Goal: Task Accomplishment & Management: Complete application form

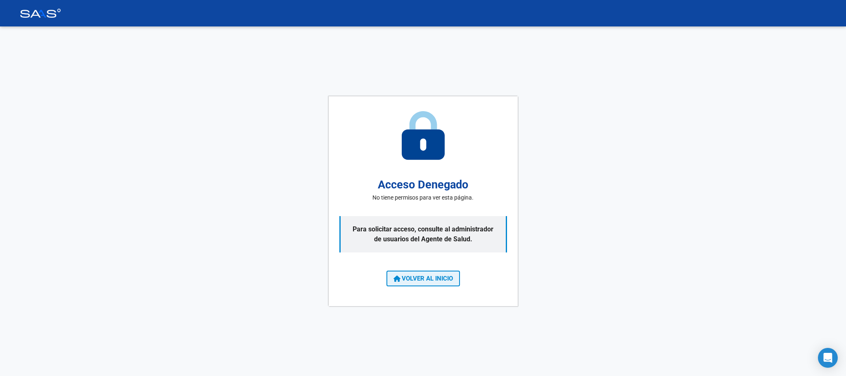
click at [429, 276] on span "VOLVER AL INICIO" at bounding box center [422, 278] width 59 height 7
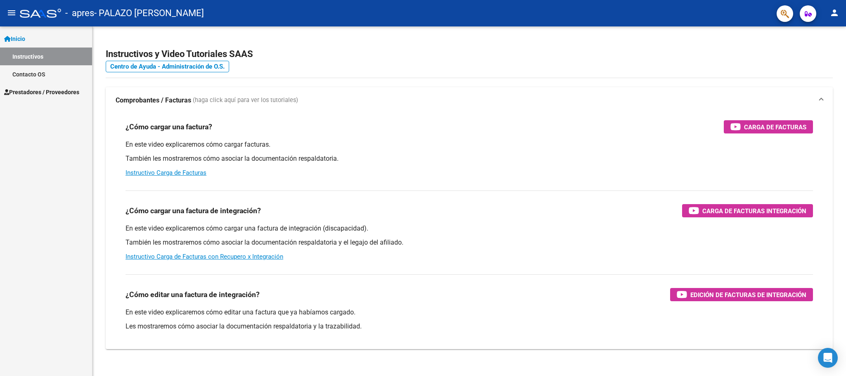
click at [835, 9] on mat-icon "person" at bounding box center [834, 13] width 10 height 10
click at [817, 54] on button "exit_to_app Salir" at bounding box center [817, 55] width 50 height 20
click at [20, 34] on span "Inicio" at bounding box center [14, 38] width 21 height 9
click at [37, 56] on span "Prestadores / Proveedores" at bounding box center [41, 56] width 75 height 9
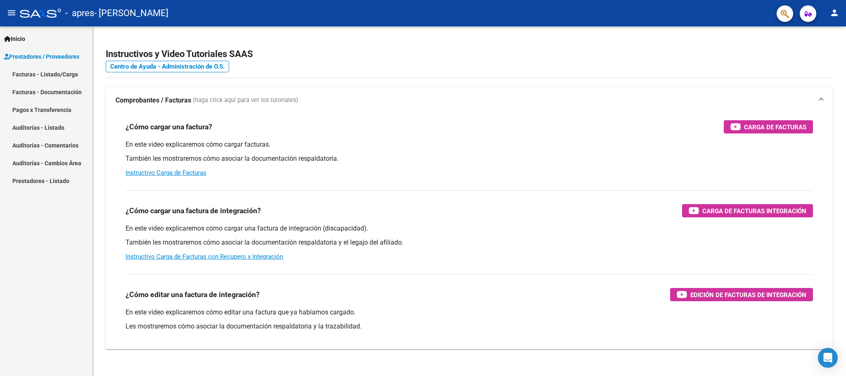
click at [38, 71] on link "Facturas - Listado/Carga" at bounding box center [46, 74] width 92 height 18
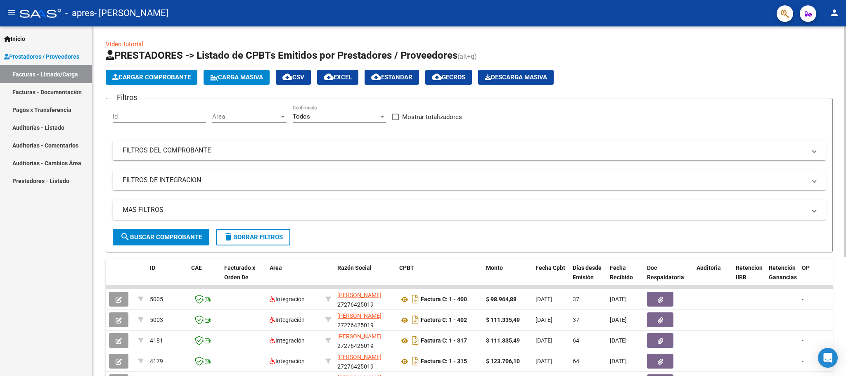
click at [161, 77] on span "Cargar Comprobante" at bounding box center [151, 76] width 78 height 7
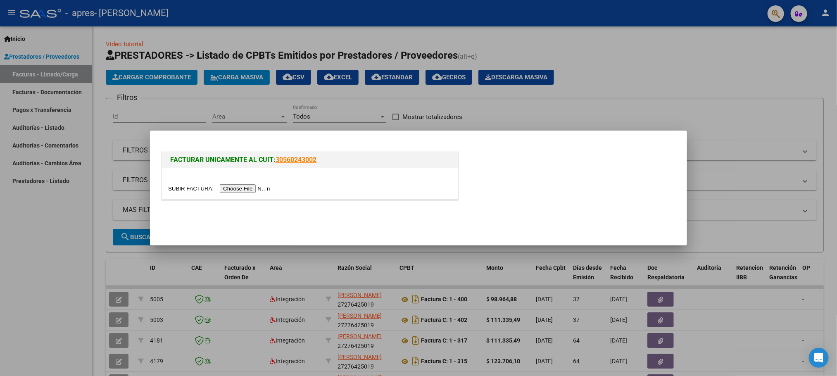
click at [269, 188] on input "file" at bounding box center [220, 188] width 104 height 9
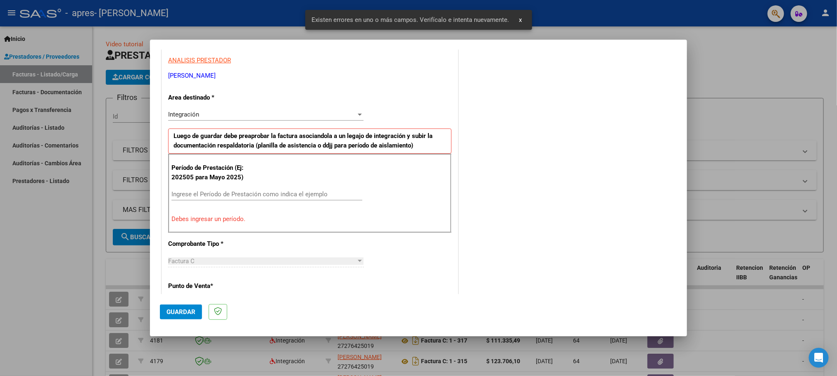
scroll to position [213, 0]
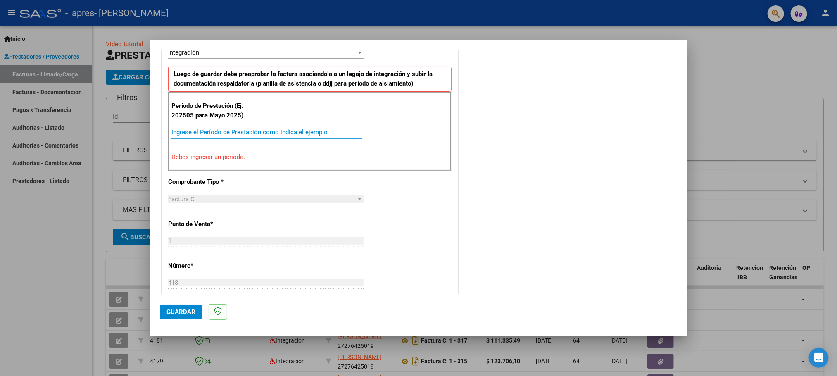
click at [198, 133] on input "Ingrese el Período de Prestación como indica el ejemplo" at bounding box center [266, 131] width 191 height 7
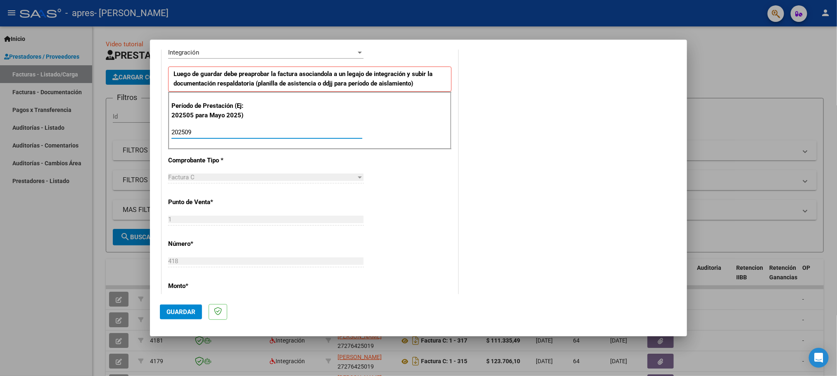
type input "202509"
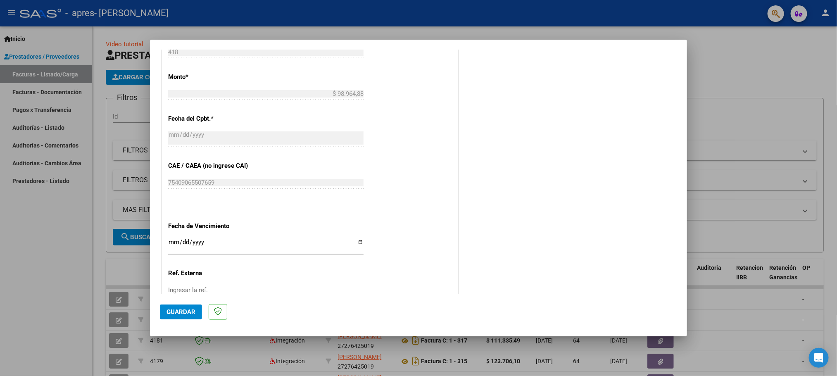
scroll to position [484, 0]
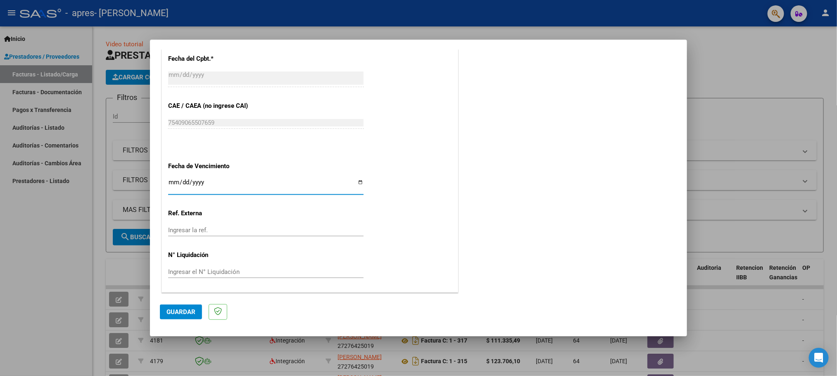
click at [212, 185] on input "Ingresar la fecha" at bounding box center [265, 185] width 195 height 13
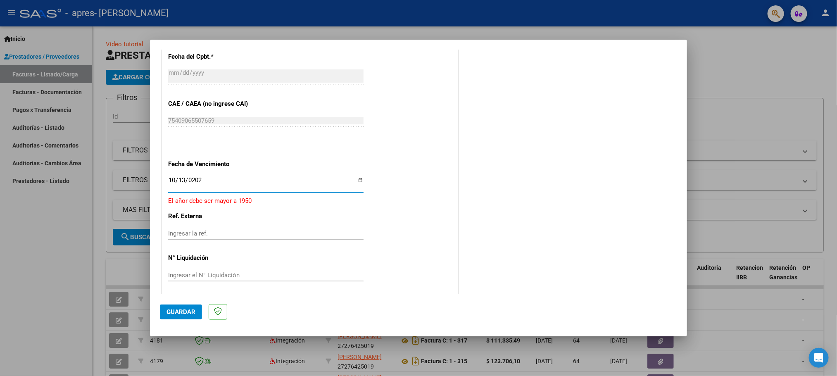
type input "[DATE]"
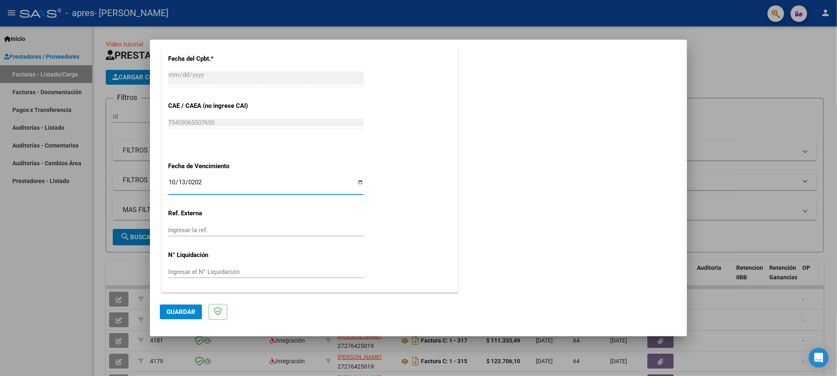
click at [179, 308] on span "Guardar" at bounding box center [180, 311] width 29 height 7
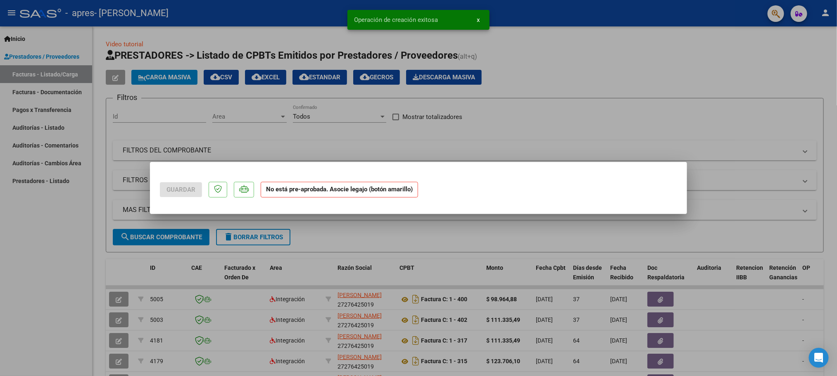
scroll to position [0, 0]
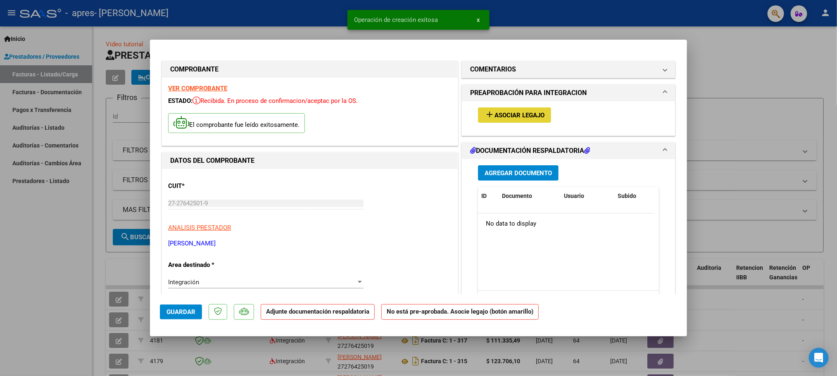
click at [520, 113] on span "Asociar Legajo" at bounding box center [519, 114] width 50 height 7
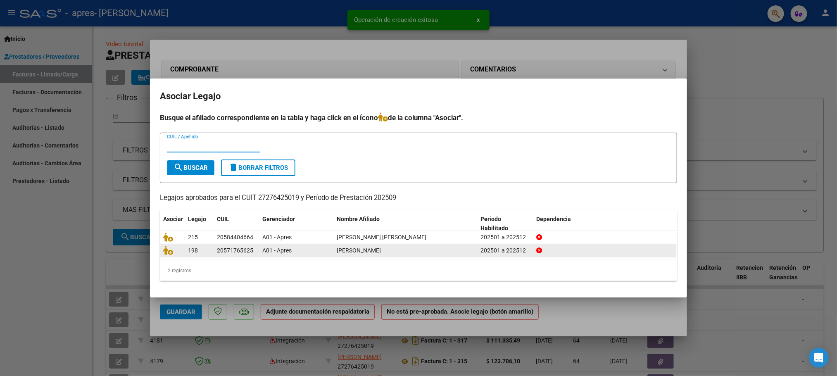
click at [379, 251] on span "[PERSON_NAME]" at bounding box center [359, 250] width 44 height 7
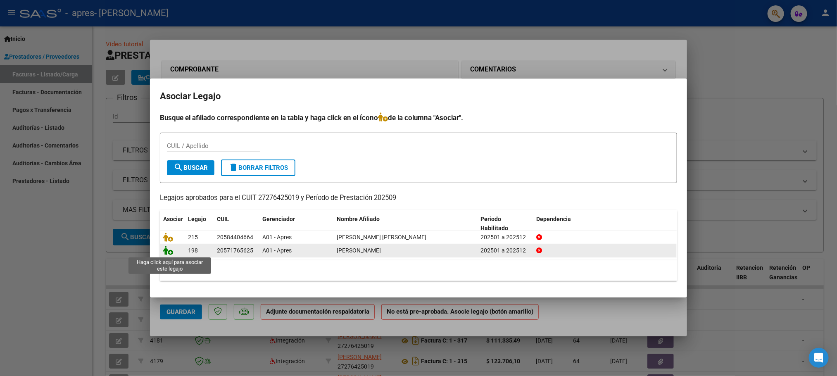
click at [168, 253] on icon at bounding box center [168, 250] width 10 height 9
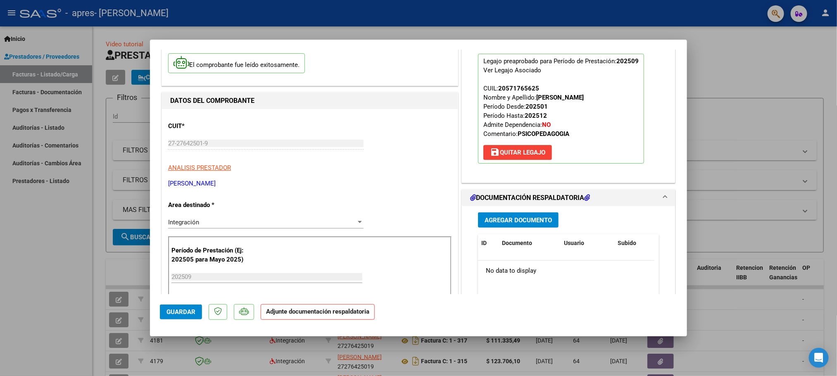
scroll to position [62, 0]
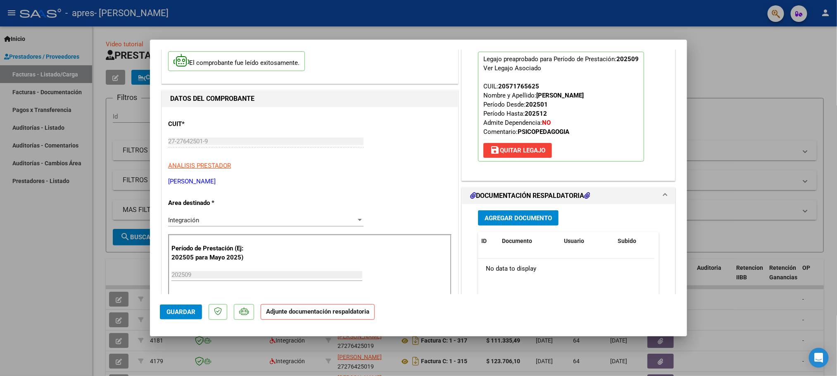
click at [524, 215] on span "Agregar Documento" at bounding box center [517, 217] width 67 height 7
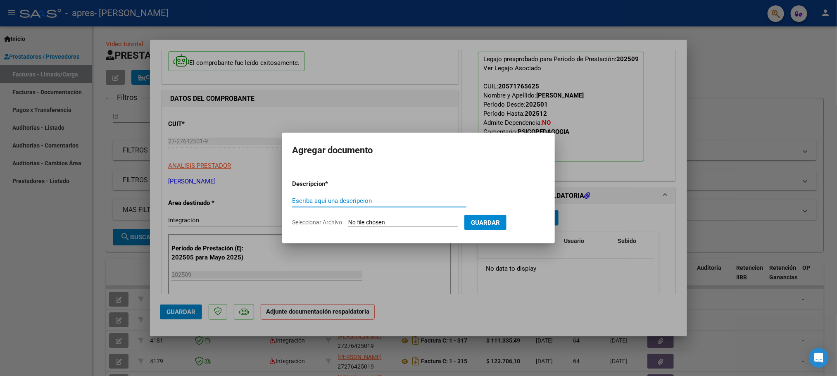
click at [344, 202] on input "Escriba aquí una descripcion" at bounding box center [379, 200] width 174 height 7
type input "r"
type input "[PERSON_NAME] planilla [DATE]"
click at [326, 217] on form "Descripcion * [PERSON_NAME] planilla [DATE] Escriba aquí una descripcion Selecc…" at bounding box center [418, 203] width 253 height 60
click at [326, 221] on span "Seleccionar Archivo" at bounding box center [317, 222] width 50 height 7
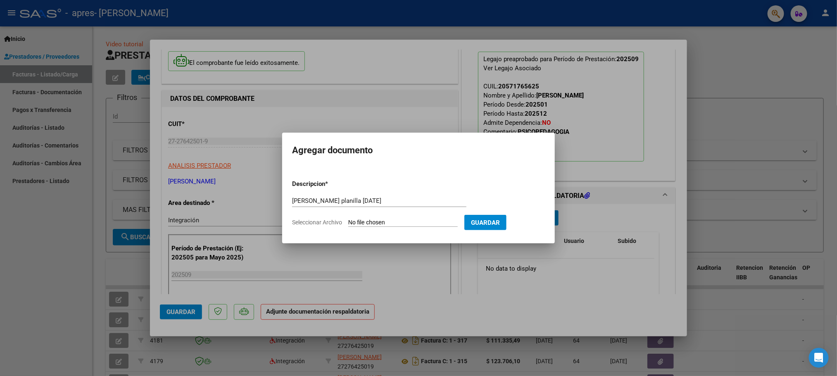
click at [348, 221] on input "Seleccionar Archivo" at bounding box center [402, 223] width 109 height 8
type input "C:\fakepath\[PERSON_NAME] B Septiembre Psicopedagogia Planilla.pdf"
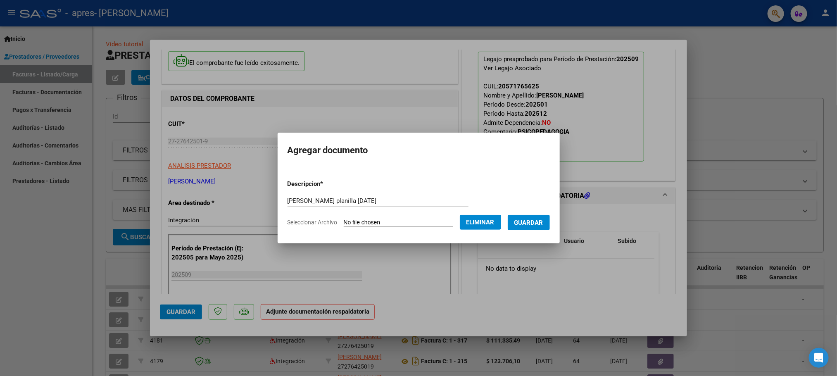
click at [533, 226] on button "Guardar" at bounding box center [528, 222] width 42 height 15
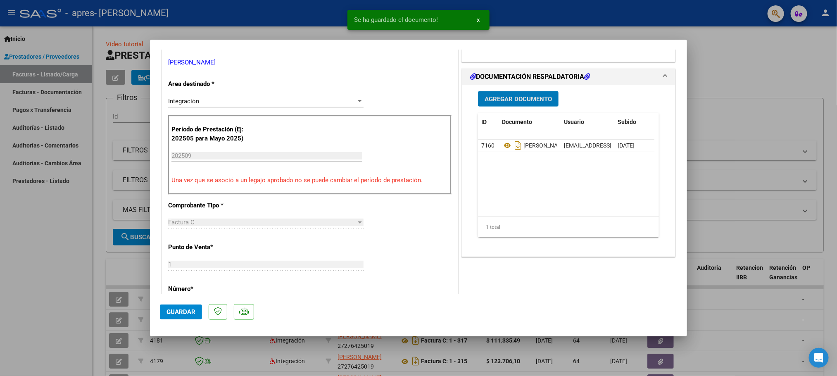
scroll to position [186, 0]
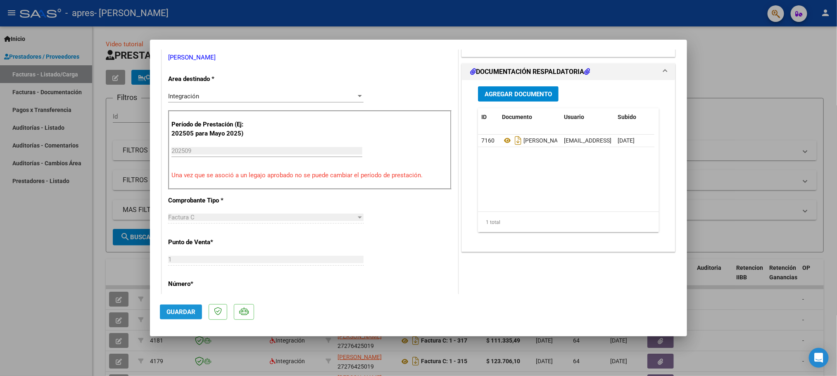
drag, startPoint x: 186, startPoint y: 313, endPoint x: 186, endPoint y: 303, distance: 9.9
click at [186, 313] on span "Guardar" at bounding box center [180, 311] width 29 height 7
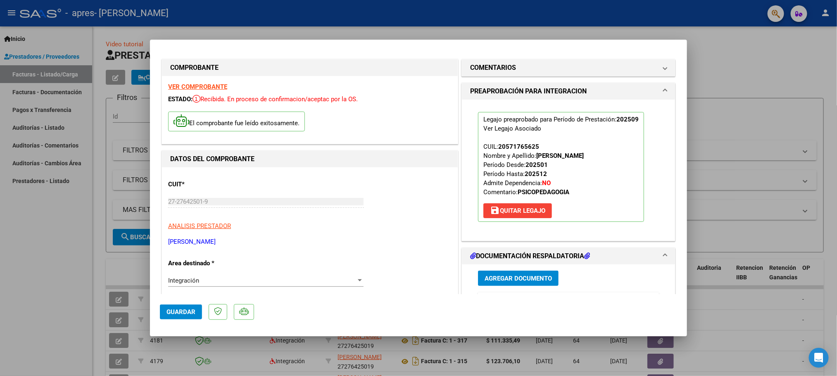
scroll to position [0, 0]
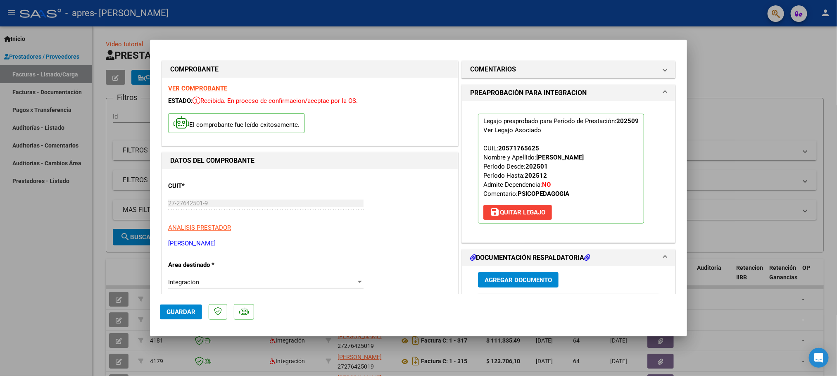
click at [57, 250] on div at bounding box center [418, 188] width 837 height 376
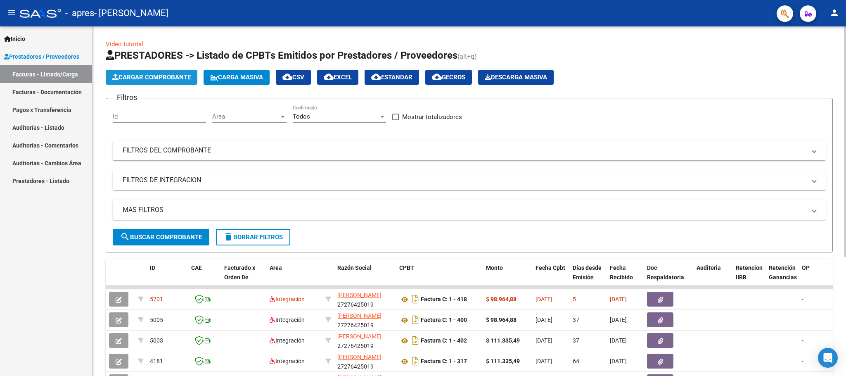
click at [154, 75] on span "Cargar Comprobante" at bounding box center [151, 76] width 78 height 7
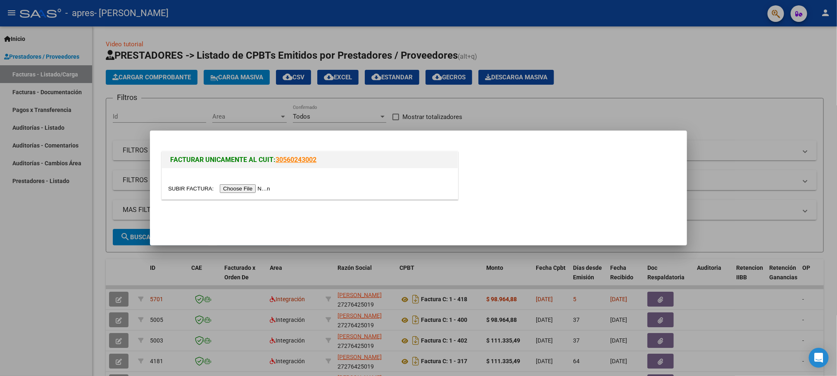
click at [246, 185] on input "file" at bounding box center [220, 188] width 104 height 9
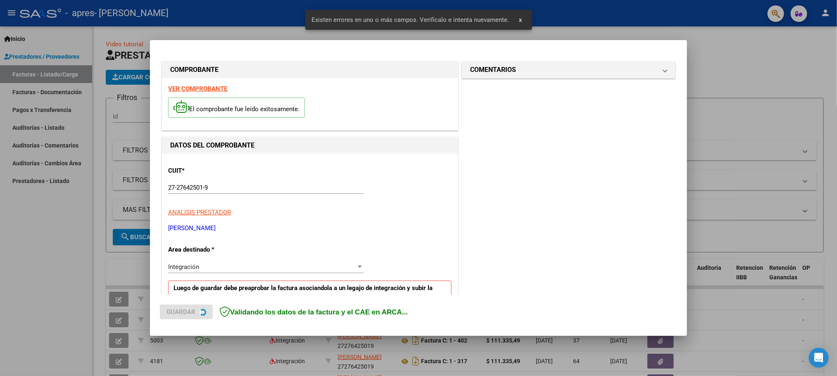
scroll to position [152, 0]
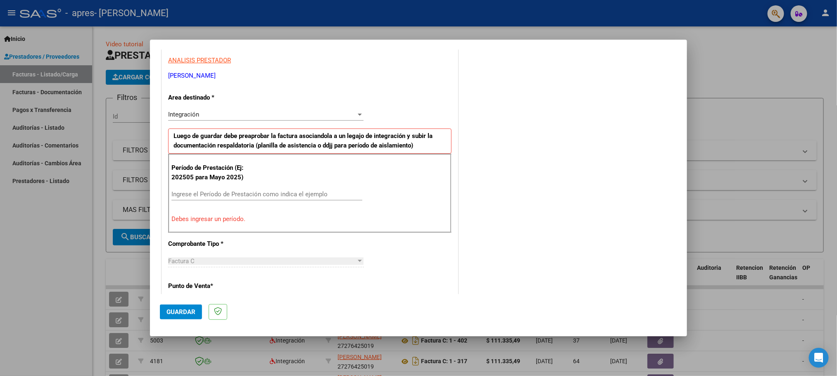
click at [232, 194] on input "Ingrese el Período de Prestación como indica el ejemplo" at bounding box center [266, 193] width 191 height 7
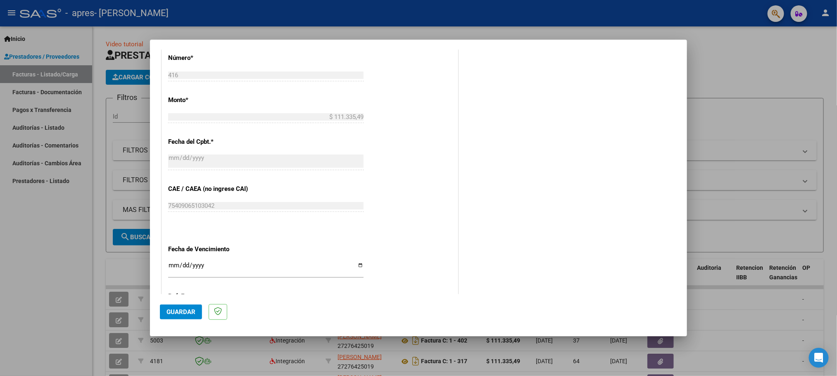
scroll to position [461, 0]
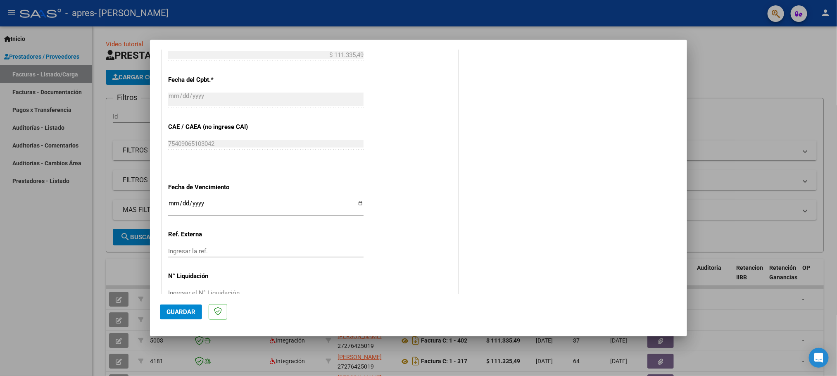
type input "202509"
click at [168, 206] on input "Ingresar la fecha" at bounding box center [265, 206] width 195 height 13
type input "[DATE]"
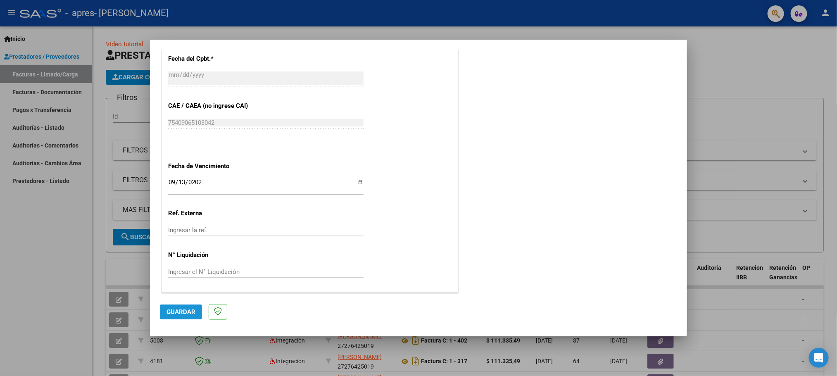
click at [175, 313] on span "Guardar" at bounding box center [180, 311] width 29 height 7
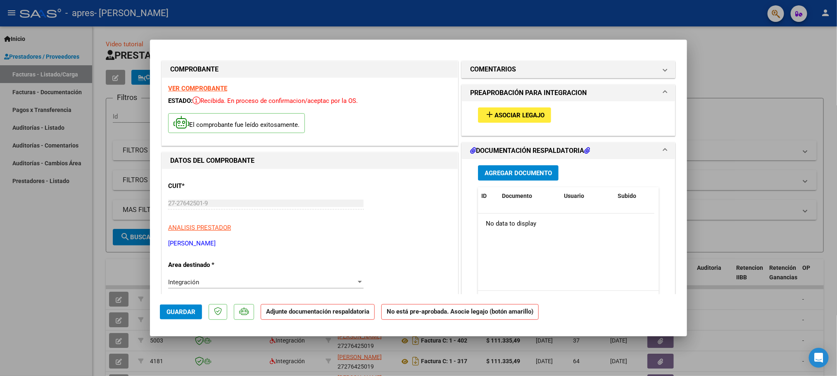
click at [523, 109] on button "add Asociar Legajo" at bounding box center [514, 114] width 73 height 15
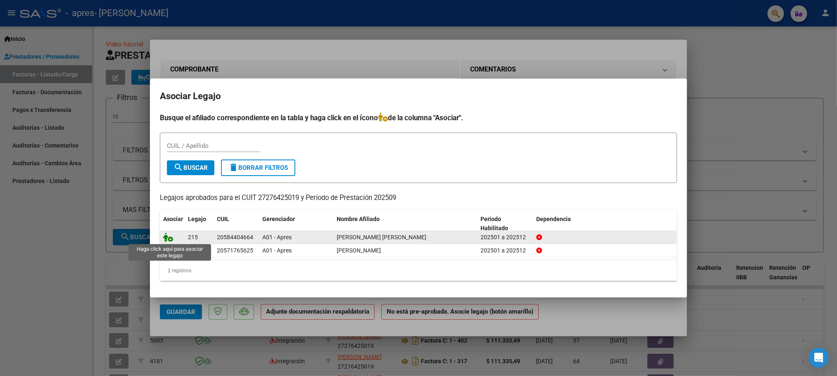
click at [166, 238] on icon at bounding box center [168, 236] width 10 height 9
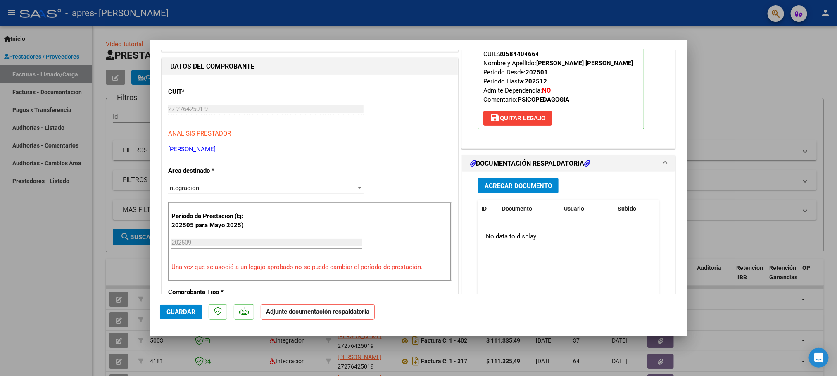
scroll to position [124, 0]
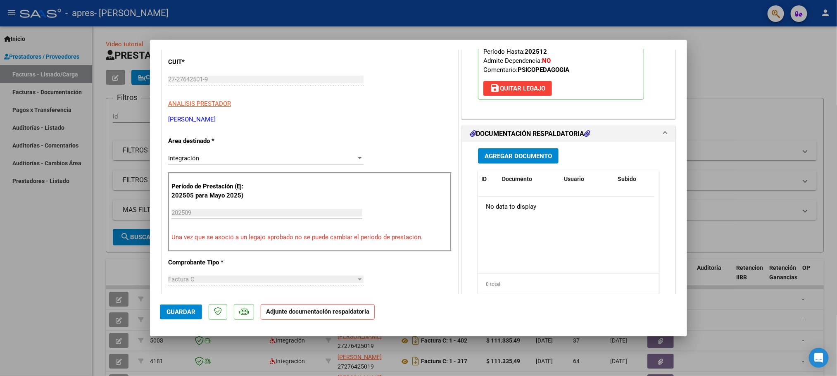
click at [502, 154] on span "Agregar Documento" at bounding box center [517, 155] width 67 height 7
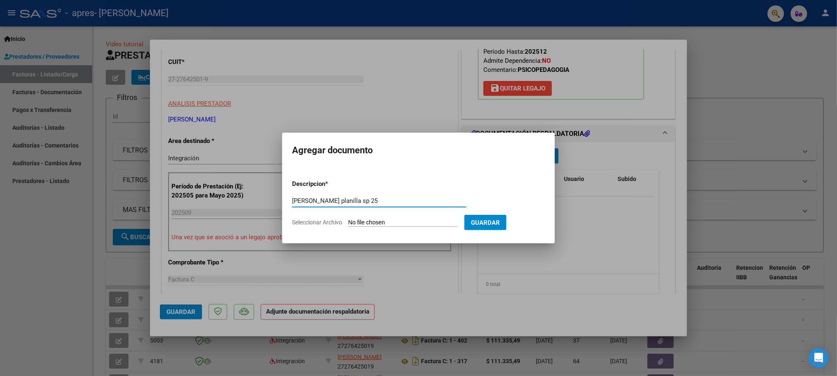
type input "[PERSON_NAME] planilla sp 25"
click at [410, 222] on input "Seleccionar Archivo" at bounding box center [402, 223] width 109 height 8
type input "C:\fakepath\[PERSON_NAME] M Septiembre Psicopedagogia Planilla.pdf"
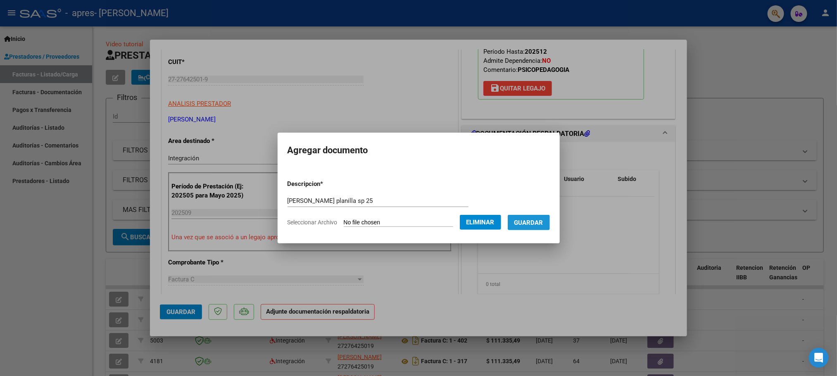
click at [540, 225] on span "Guardar" at bounding box center [528, 222] width 29 height 7
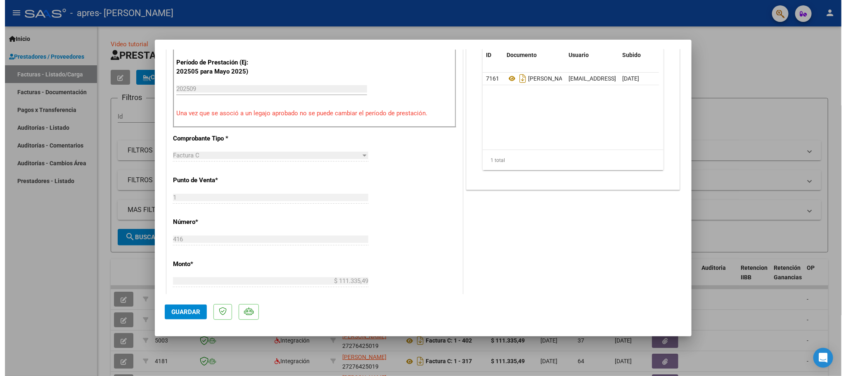
scroll to position [372, 0]
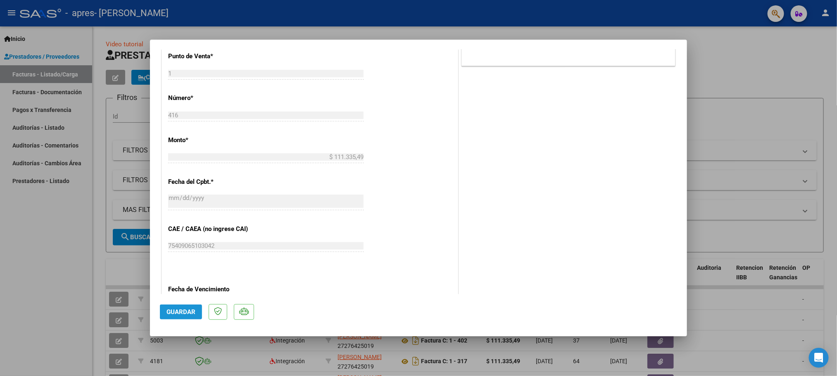
click at [186, 311] on span "Guardar" at bounding box center [180, 311] width 29 height 7
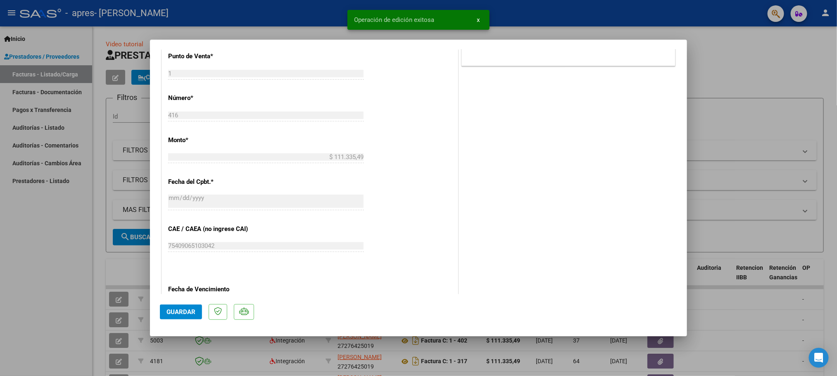
click at [479, 17] on span "x" at bounding box center [477, 19] width 3 height 7
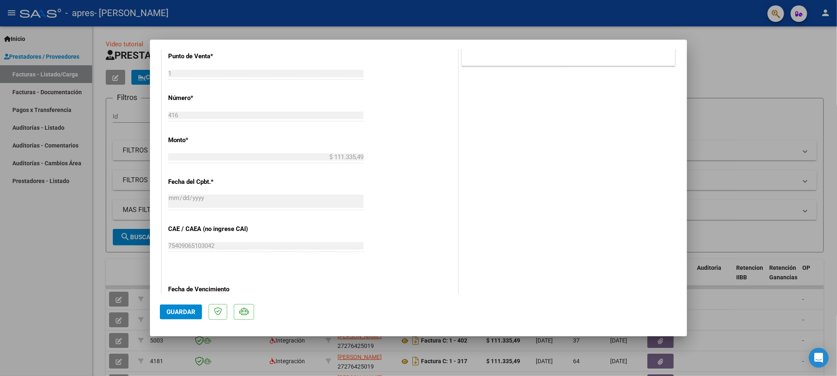
click at [766, 66] on div at bounding box center [418, 188] width 837 height 376
type input "$ 0,00"
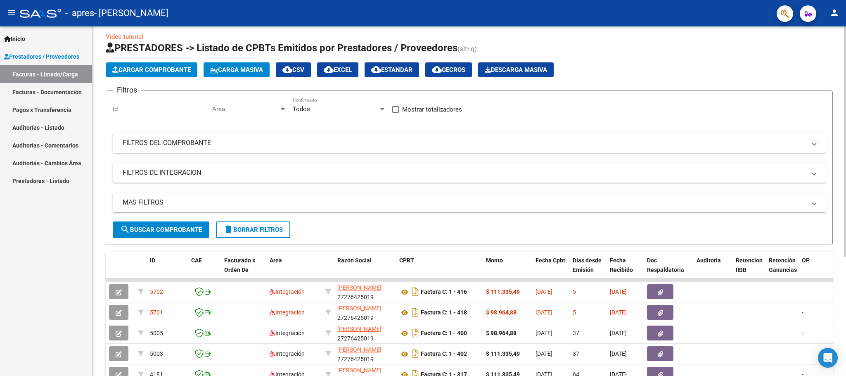
scroll to position [0, 0]
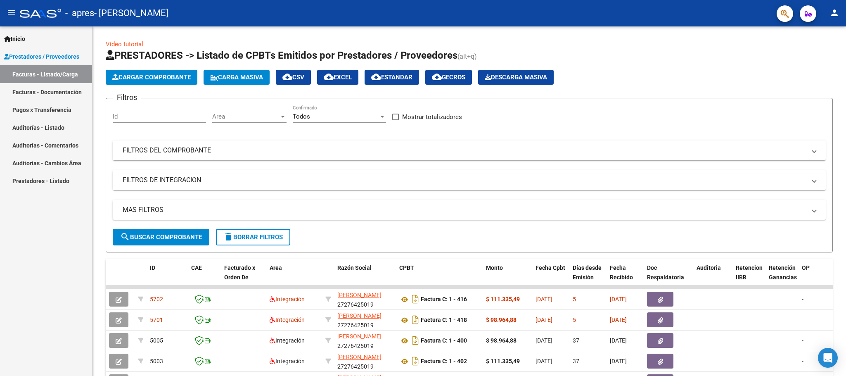
click at [836, 14] on mat-icon "person" at bounding box center [834, 13] width 10 height 10
click at [822, 61] on button "exit_to_app Salir" at bounding box center [817, 55] width 50 height 20
